Goal: Book appointment/travel/reservation

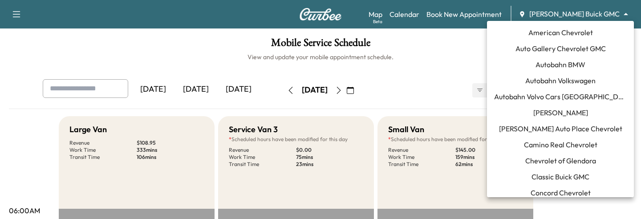
click at [588, 11] on body "Support Log Out Map Beta Calendar Book New Appointment [PERSON_NAME] Buick GMC …" at bounding box center [320, 109] width 641 height 219
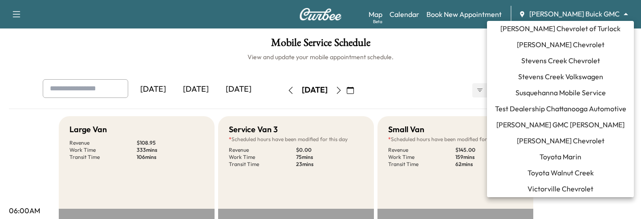
scroll to position [1000, 0]
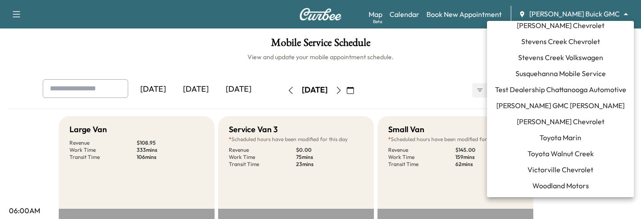
click at [523, 92] on span "Test Dealership Chattanooga Automotive" at bounding box center [560, 89] width 131 height 11
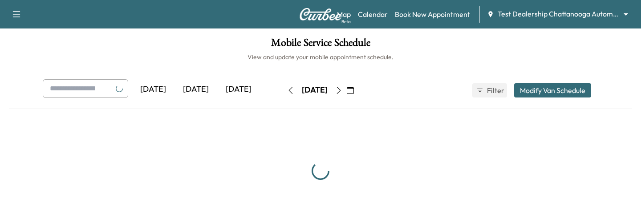
click at [238, 90] on div "[DATE]" at bounding box center [238, 89] width 43 height 20
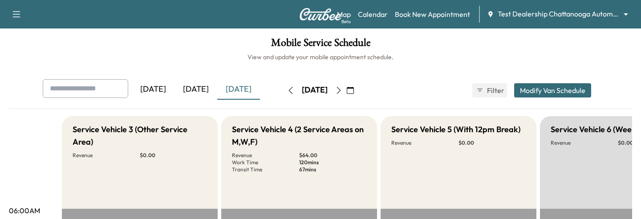
click at [287, 89] on icon "button" at bounding box center [290, 90] width 7 height 7
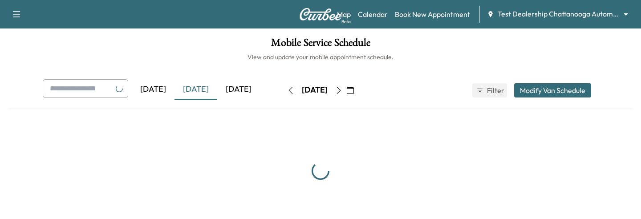
click at [287, 89] on icon "button" at bounding box center [290, 90] width 7 height 7
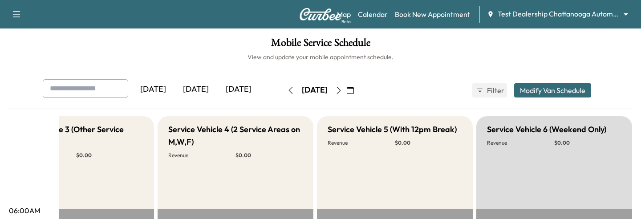
click at [342, 88] on icon "button" at bounding box center [338, 90] width 7 height 7
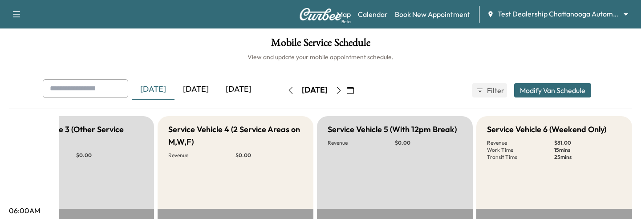
click at [287, 93] on icon "button" at bounding box center [290, 90] width 7 height 7
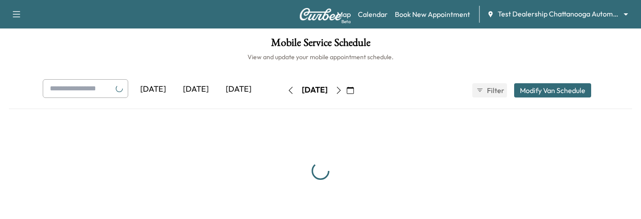
click at [287, 93] on icon "button" at bounding box center [290, 90] width 7 height 7
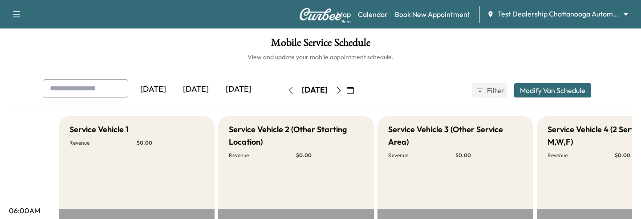
click at [283, 88] on button "button" at bounding box center [290, 90] width 15 height 14
click at [287, 88] on icon "button" at bounding box center [290, 90] width 7 height 7
click at [283, 91] on button "button" at bounding box center [290, 90] width 15 height 14
click at [438, 14] on link "Book New Appointment" at bounding box center [432, 14] width 75 height 11
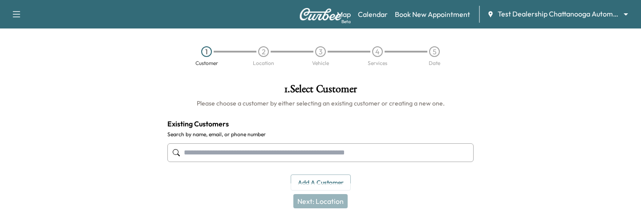
click at [318, 138] on input "text" at bounding box center [320, 152] width 306 height 19
paste input "**********"
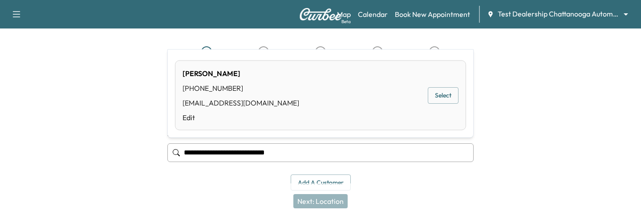
click at [262, 101] on div "[EMAIL_ADDRESS][DOMAIN_NAME]" at bounding box center [240, 102] width 117 height 11
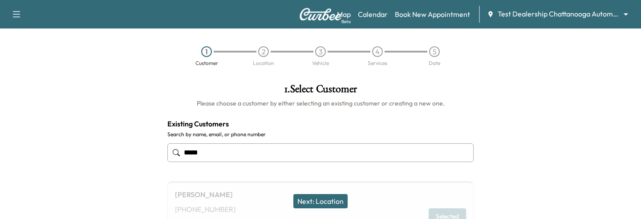
type input "****"
click at [310, 138] on button "Next: Location" at bounding box center [320, 201] width 54 height 14
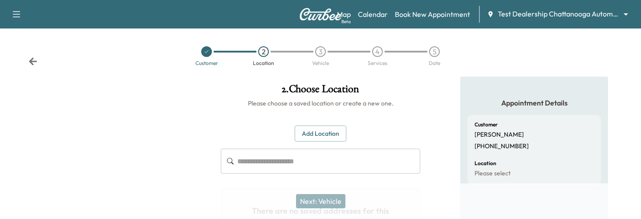
click at [316, 137] on button "Add Location" at bounding box center [321, 133] width 52 height 16
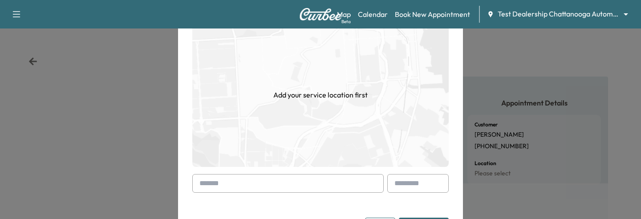
click at [254, 138] on input "text" at bounding box center [287, 183] width 191 height 19
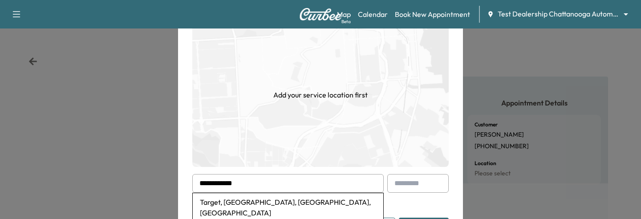
click at [274, 138] on li "Target, [GEOGRAPHIC_DATA], [GEOGRAPHIC_DATA], [GEOGRAPHIC_DATA]" at bounding box center [288, 207] width 190 height 28
type input "**********"
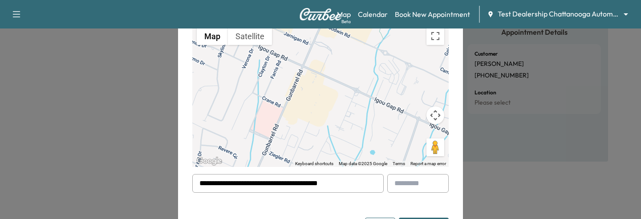
scroll to position [88, 0]
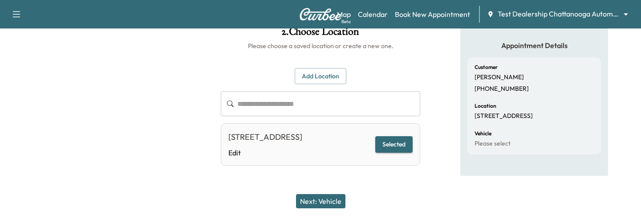
scroll to position [70, 0]
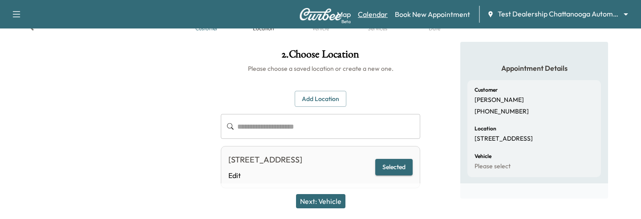
click at [381, 14] on link "Calendar" at bounding box center [373, 14] width 30 height 11
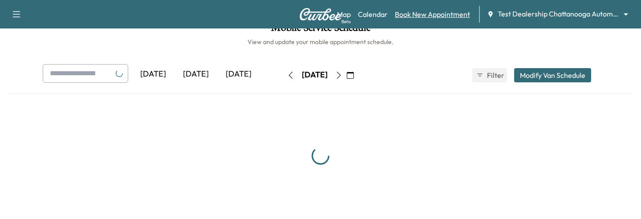
click at [412, 15] on link "Book New Appointment" at bounding box center [432, 14] width 75 height 11
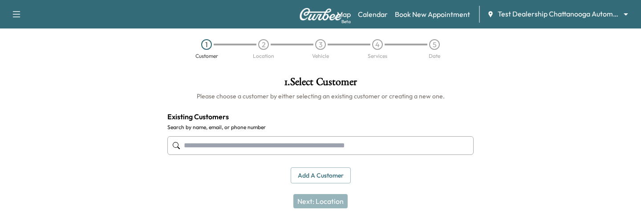
scroll to position [7, 0]
click at [344, 138] on input "text" at bounding box center [320, 145] width 306 height 19
paste input "**********"
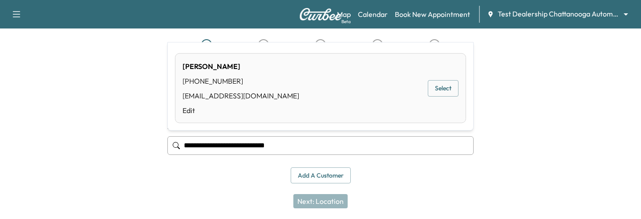
click at [450, 85] on button "Select" at bounding box center [443, 88] width 31 height 16
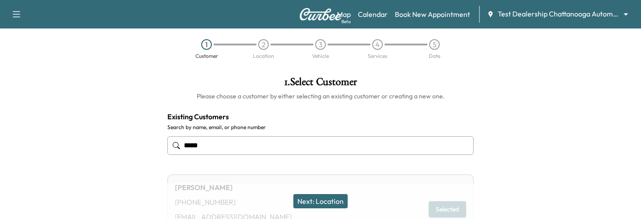
type input "****"
click at [318, 138] on button "Next: Location" at bounding box center [320, 201] width 54 height 14
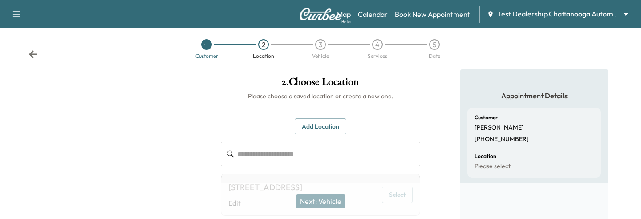
scroll to position [70, 0]
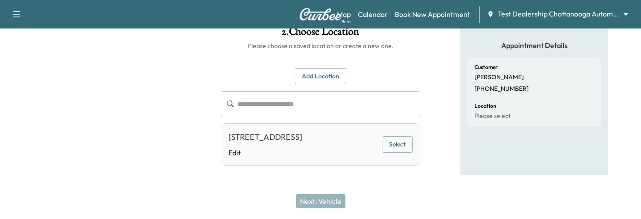
click at [391, 138] on button "Select" at bounding box center [397, 144] width 31 height 16
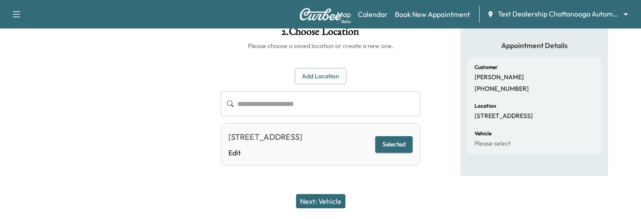
click at [318, 138] on button "Next: Vehicle" at bounding box center [320, 201] width 49 height 14
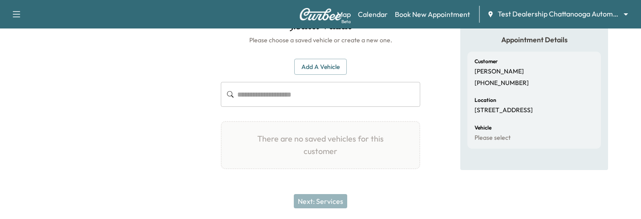
click at [319, 55] on div "Add a Vehicle ​ There are no saved vehicles for this customer Add a Vehicle Veh…" at bounding box center [320, 113] width 199 height 139
click at [316, 55] on div "Add a Vehicle ​ There are no saved vehicles for this customer Add a Vehicle Veh…" at bounding box center [320, 113] width 199 height 139
click at [316, 64] on button "Add a Vehicle" at bounding box center [320, 67] width 53 height 16
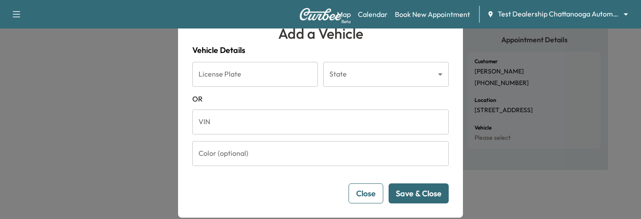
click at [308, 133] on input "VIN" at bounding box center [320, 121] width 256 height 25
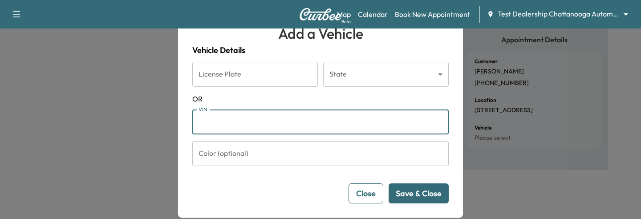
paste input "**********"
type input "**********"
click at [404, 138] on button "Save & Close" at bounding box center [418, 193] width 60 height 20
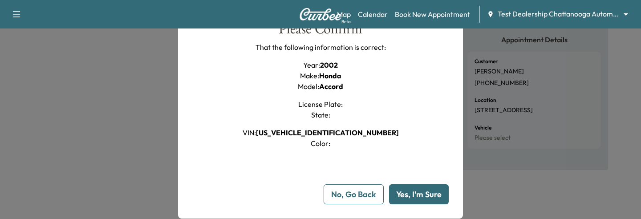
click at [408, 138] on button "Yes, I'm Sure" at bounding box center [419, 194] width 60 height 20
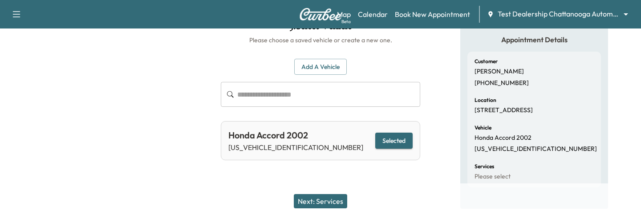
click at [310, 138] on button "Next: Services" at bounding box center [320, 201] width 53 height 14
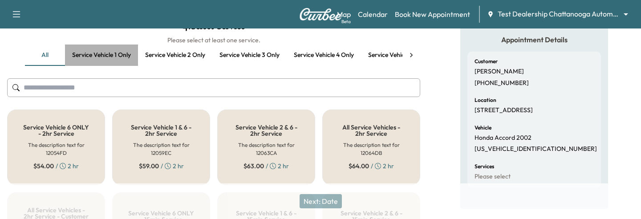
click at [104, 59] on button "Service vehicle 1 only" at bounding box center [101, 54] width 73 height 21
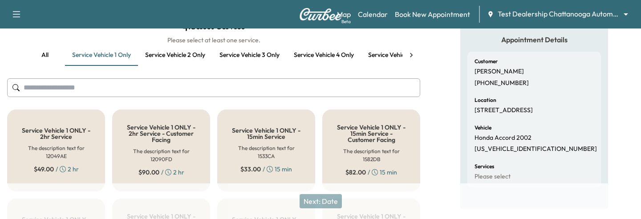
click at [272, 138] on div "Service Vehicle 1 ONLY - 15min Service The description text for 1533CA $ 33.00 …" at bounding box center [266, 150] width 98 height 82
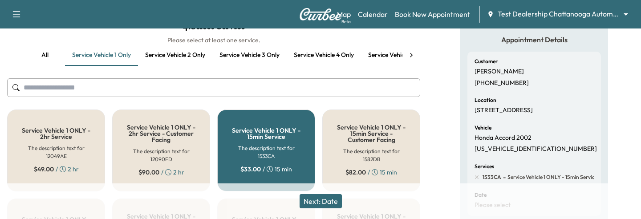
click at [317, 138] on button "Next: Date" at bounding box center [320, 201] width 42 height 14
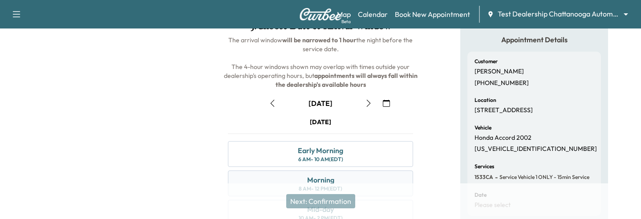
click at [273, 138] on div "Morning 8 AM - 12 PM (EDT)" at bounding box center [320, 183] width 185 height 26
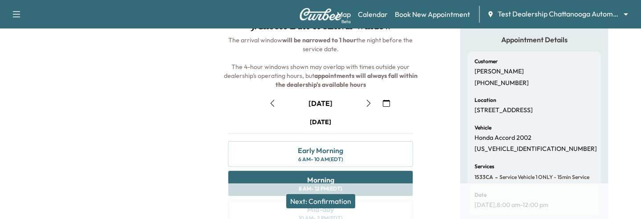
click at [294, 138] on button "Next: Confirmation" at bounding box center [320, 201] width 69 height 14
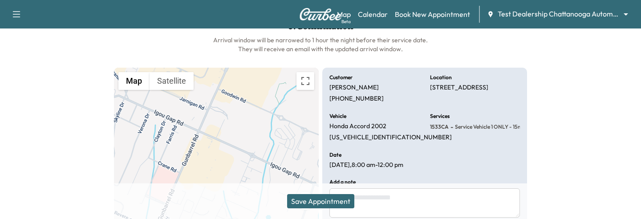
click at [294, 138] on button "Save Appointment" at bounding box center [320, 201] width 67 height 14
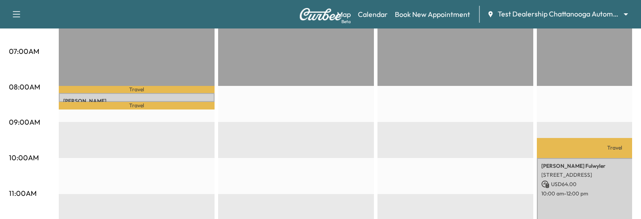
scroll to position [199, 0]
